Goal: Transaction & Acquisition: Download file/media

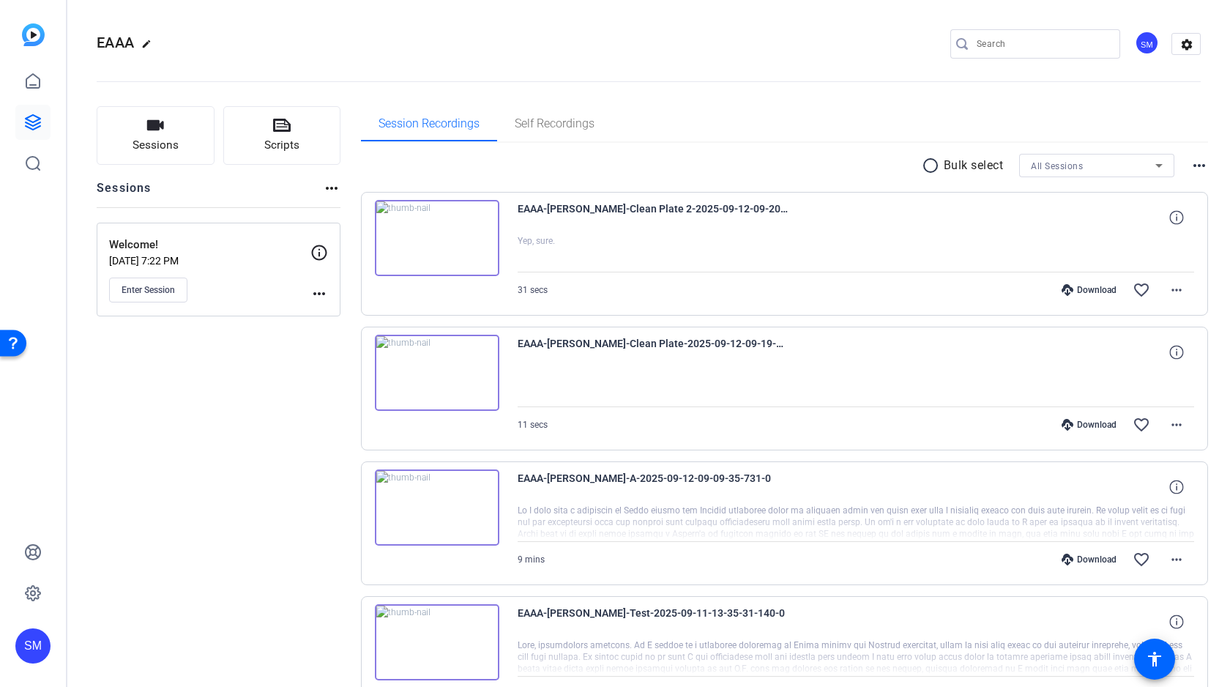
click at [930, 166] on mat-icon "radio_button_unchecked" at bounding box center [933, 166] width 22 height 18
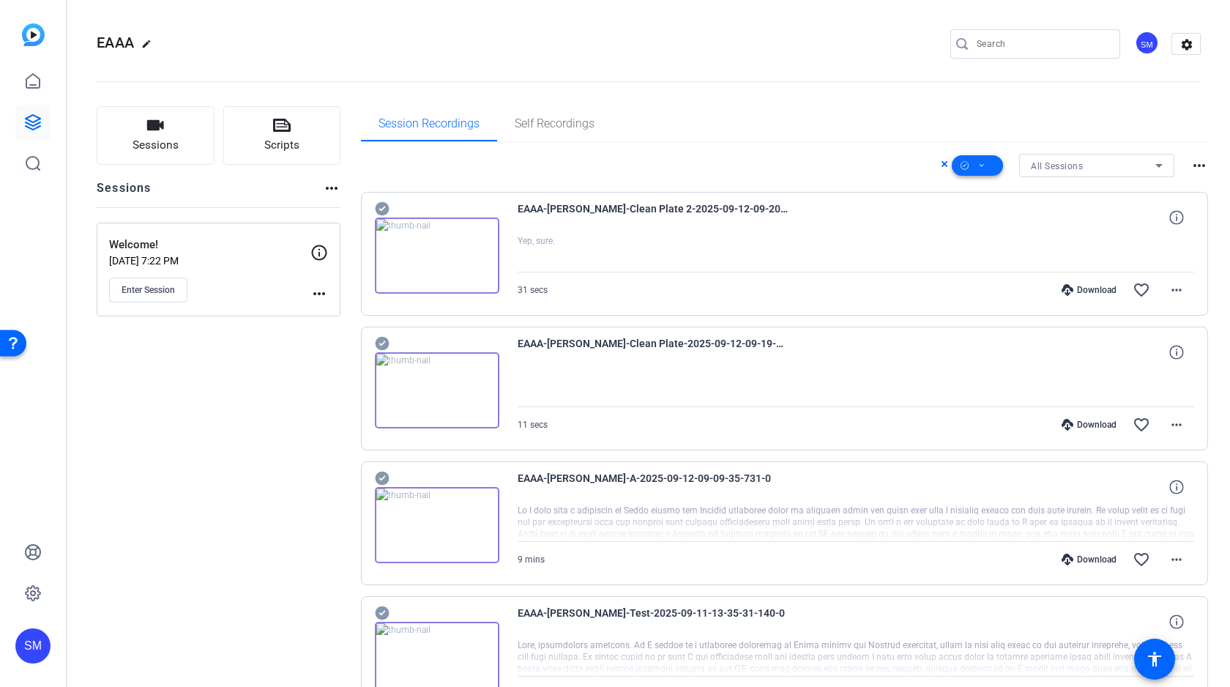
click at [972, 165] on span at bounding box center [977, 165] width 51 height 35
click at [973, 227] on span "Download Original" at bounding box center [1002, 226] width 78 height 18
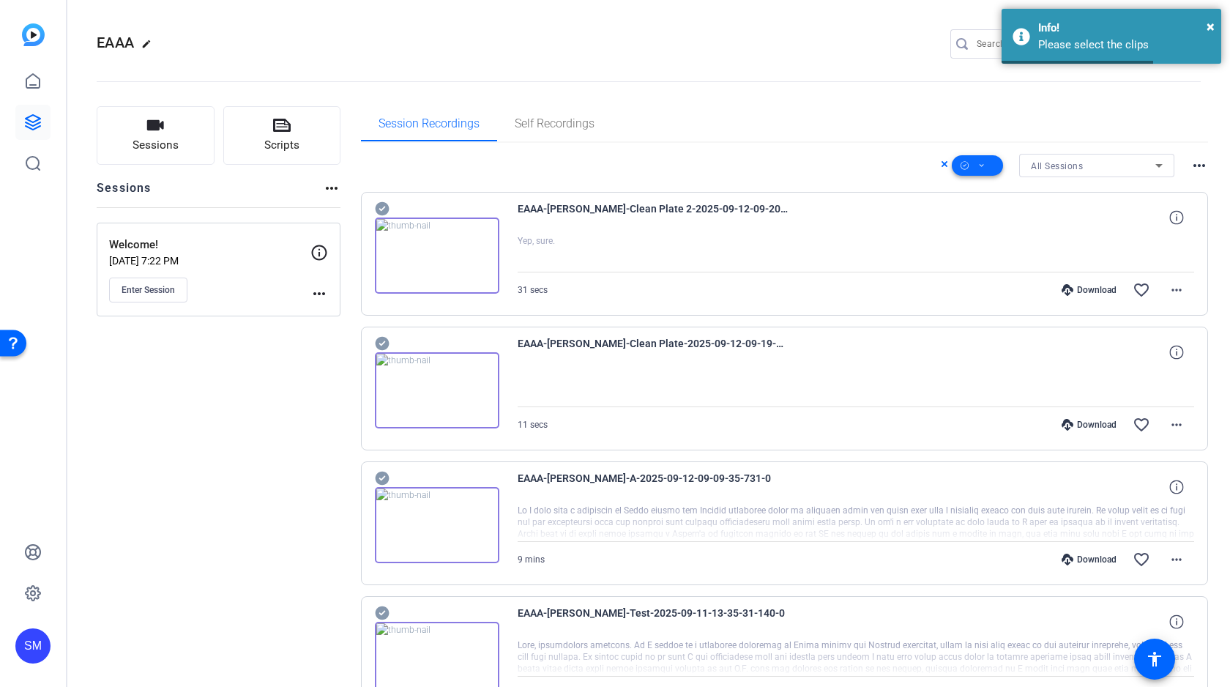
click at [973, 168] on span at bounding box center [977, 165] width 51 height 35
click at [974, 191] on span "Select All" at bounding box center [1002, 189] width 78 height 18
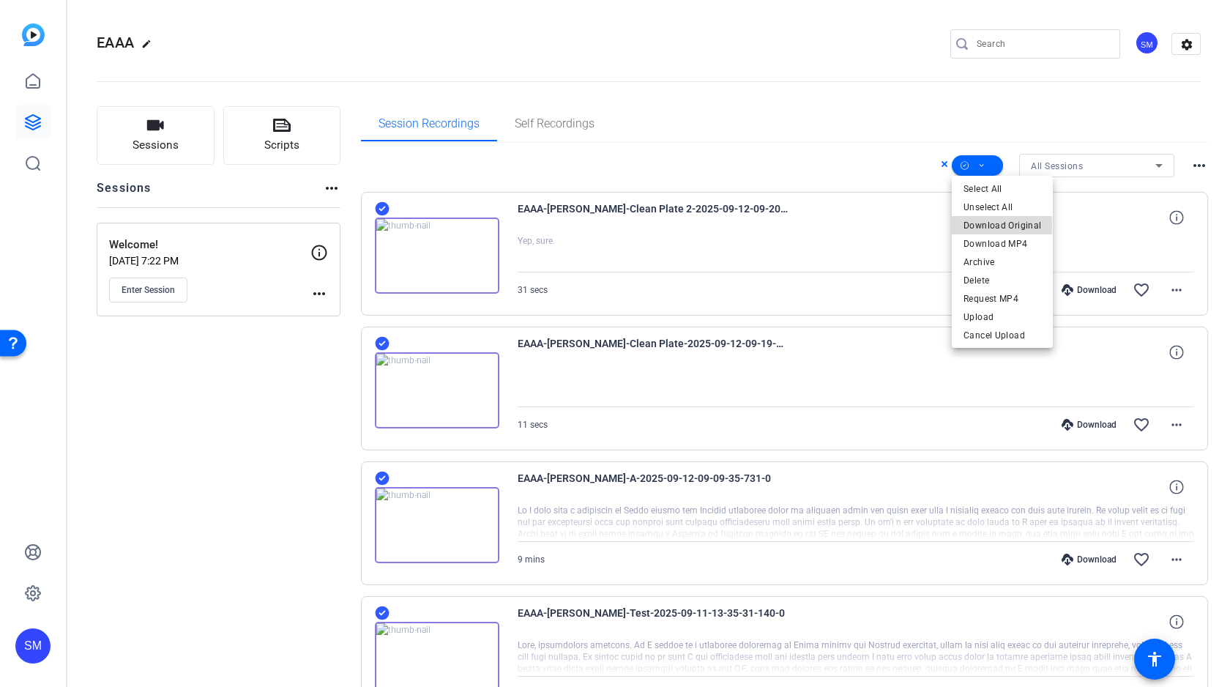
click at [975, 225] on span "Download Original" at bounding box center [1002, 226] width 78 height 18
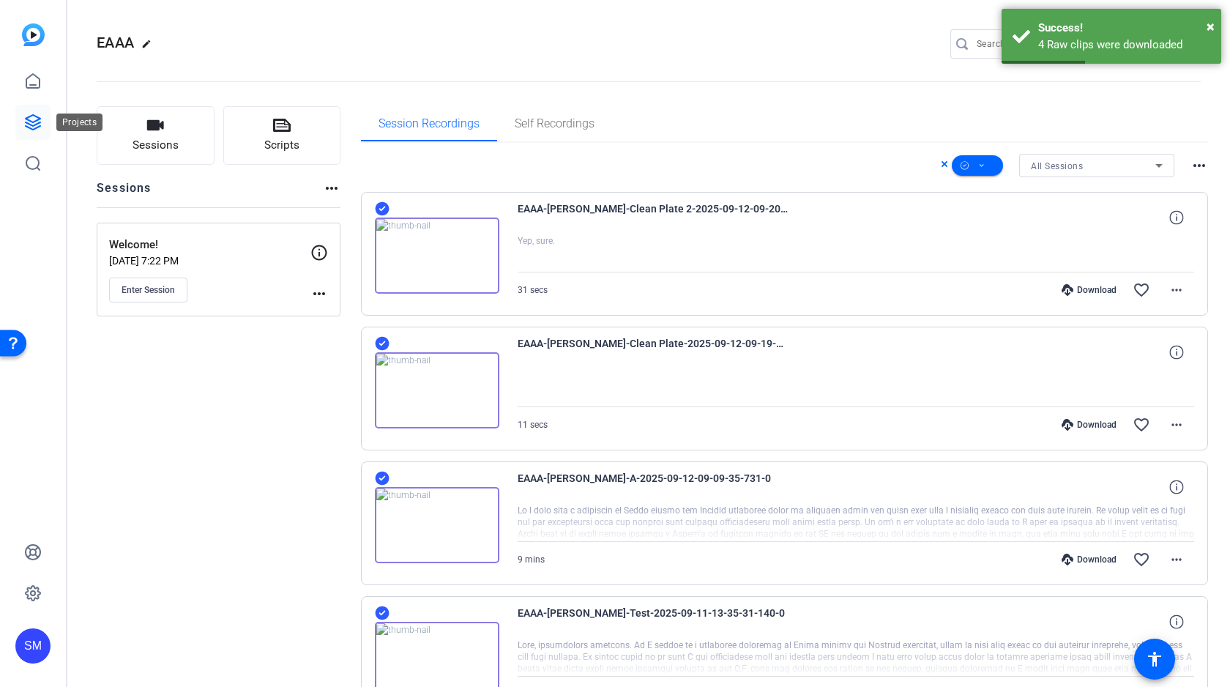
click at [31, 121] on icon at bounding box center [33, 122] width 15 height 15
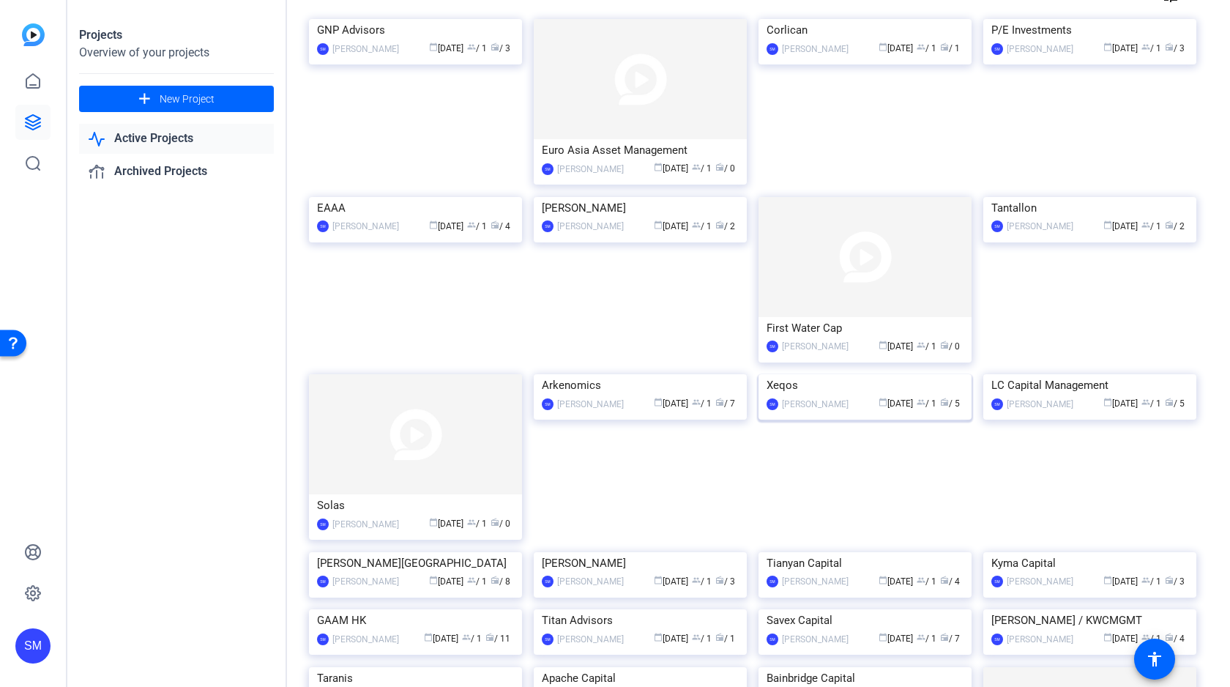
scroll to position [103, 0]
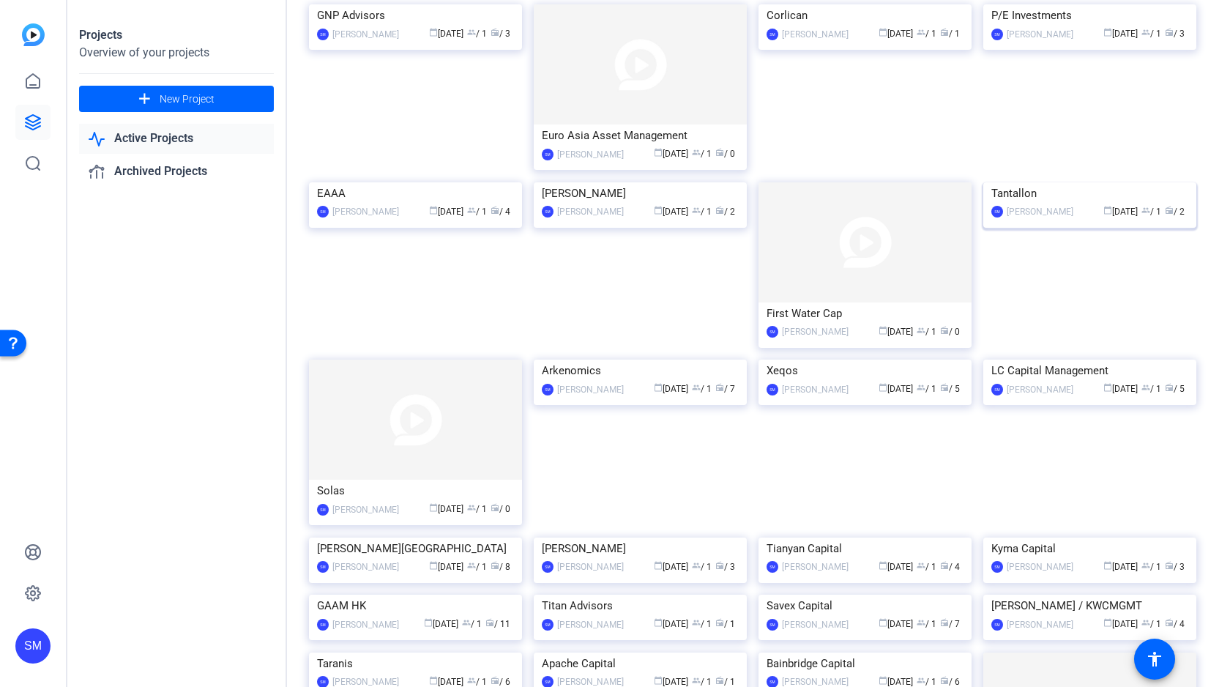
click at [1061, 182] on img at bounding box center [1089, 182] width 213 height 0
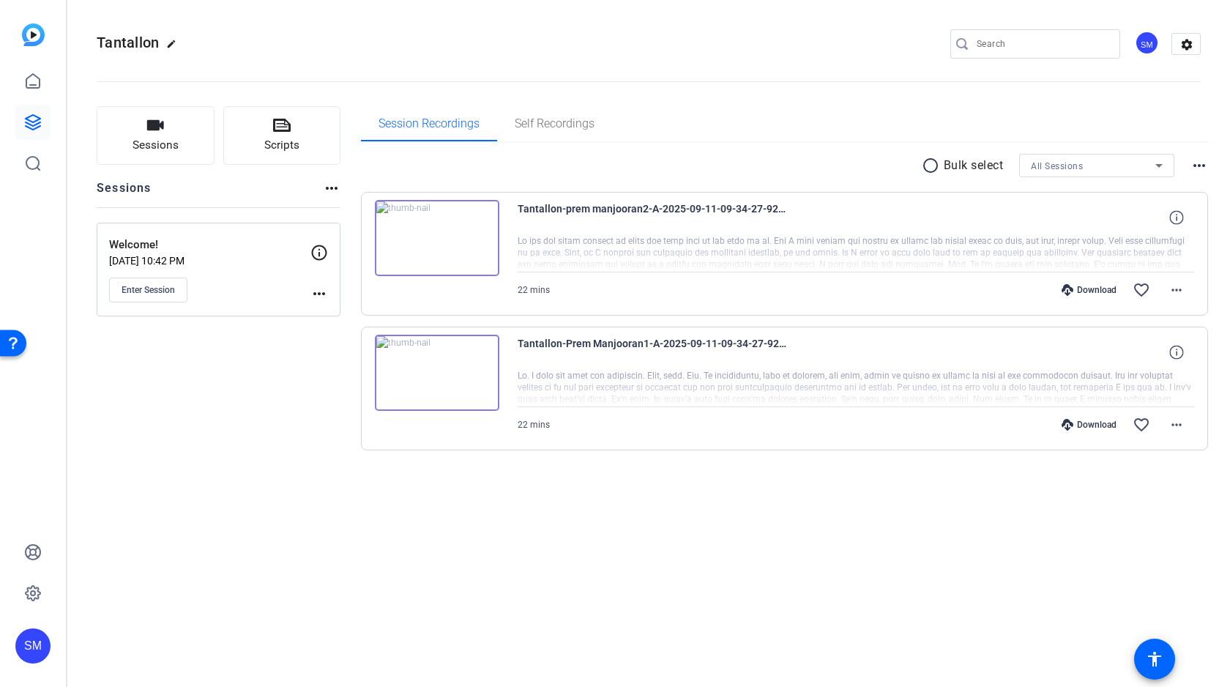
click at [1096, 285] on div "Download" at bounding box center [1089, 290] width 70 height 12
